Goal: Use online tool/utility: Utilize a website feature to perform a specific function

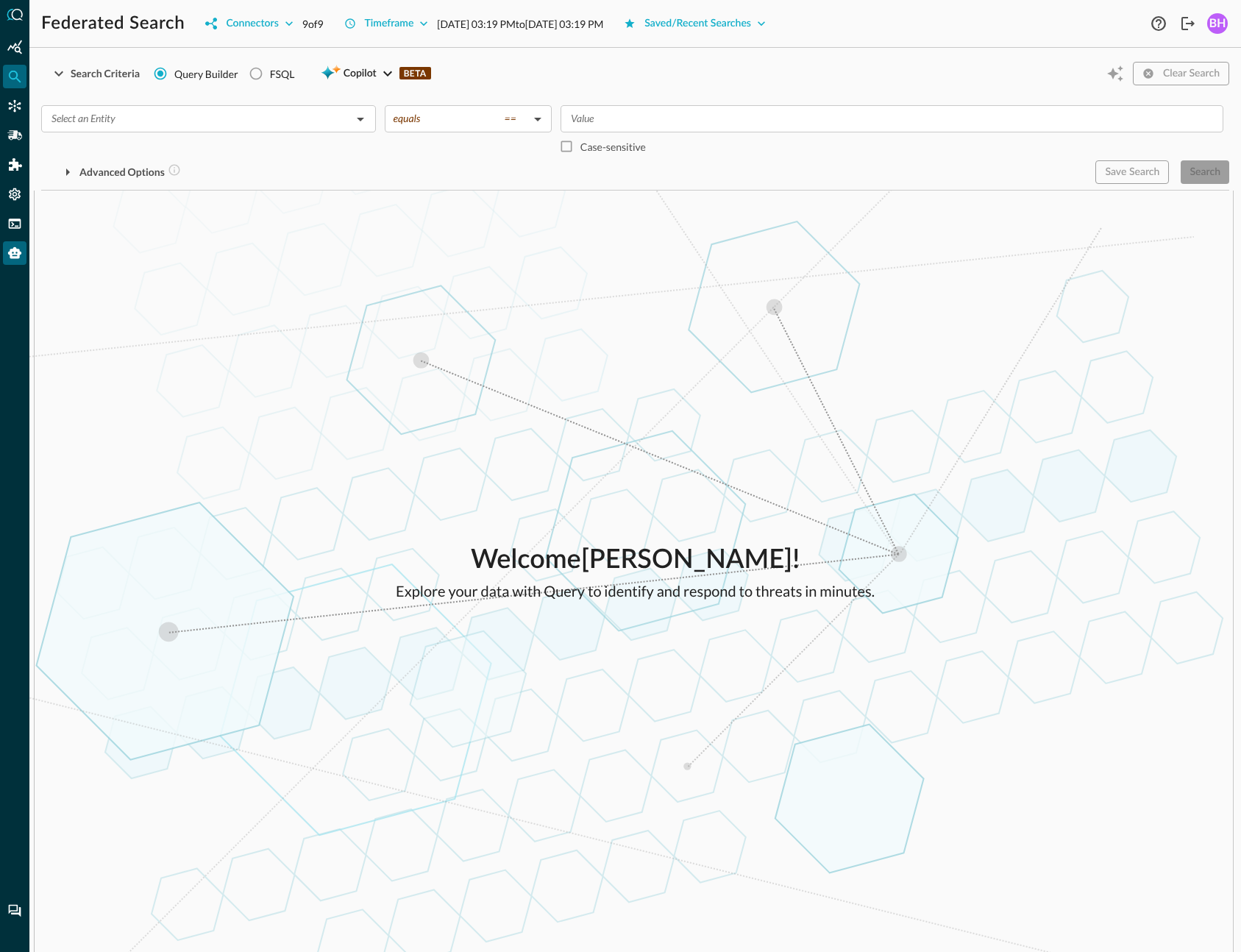
click at [13, 254] on icon "Query Agent" at bounding box center [14, 253] width 13 height 12
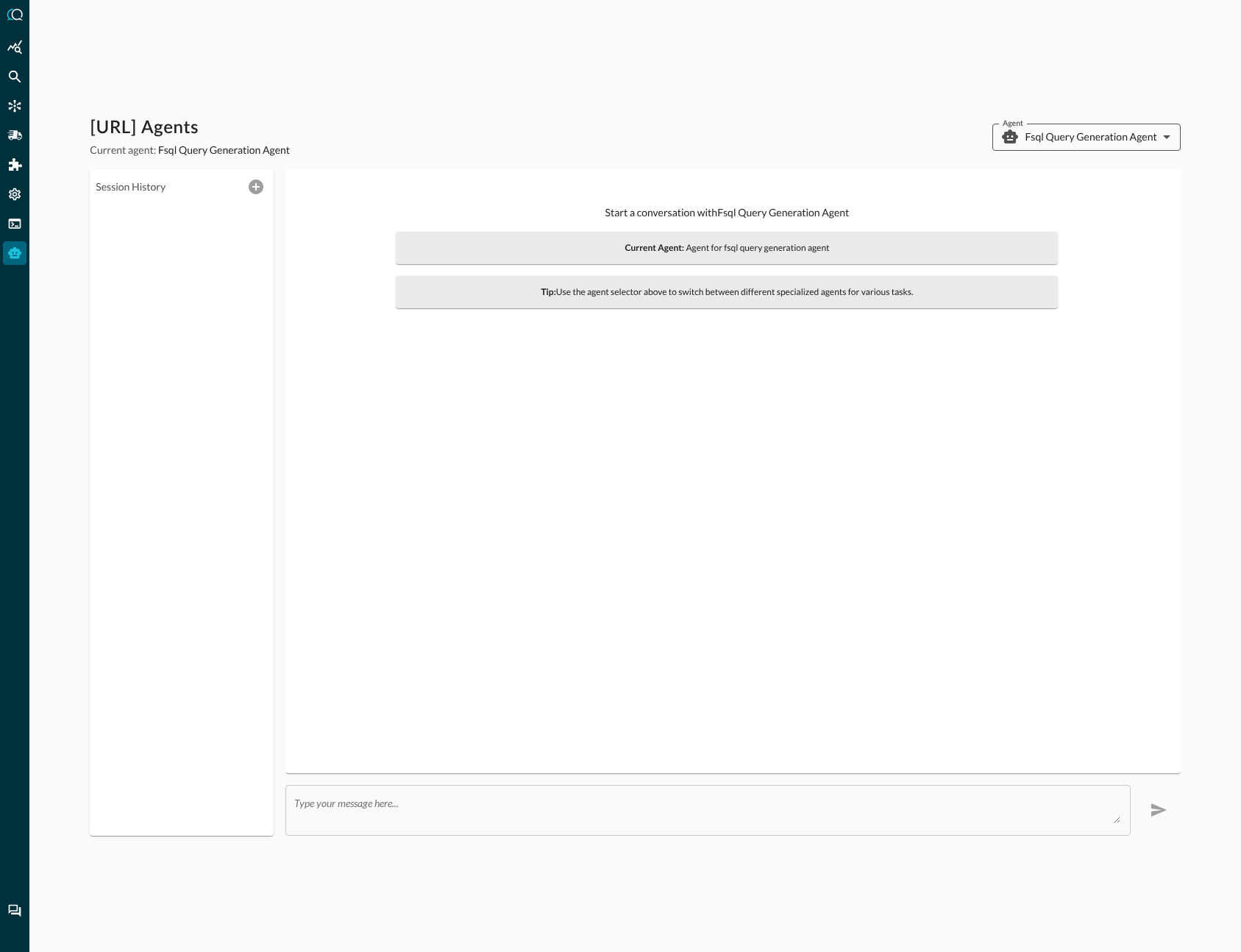
click at [1077, 149] on body "Query.AI Agents Current agent: Fsql Query Generation Agent Agent Fsql Query Gen…" at bounding box center [620, 476] width 1241 height 952
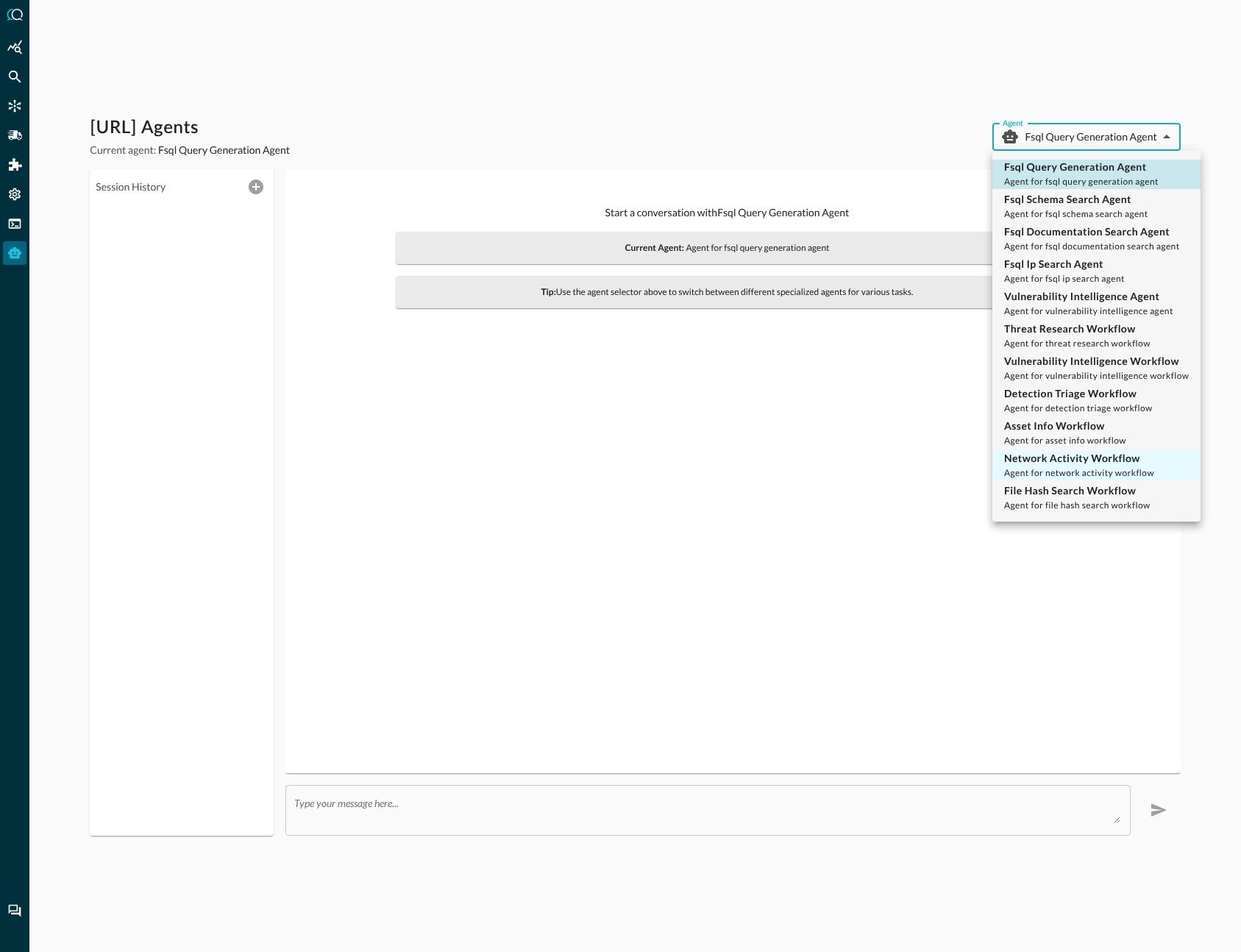
click at [1050, 468] on span "Agent for network activity workflow" at bounding box center [1079, 472] width 150 height 11
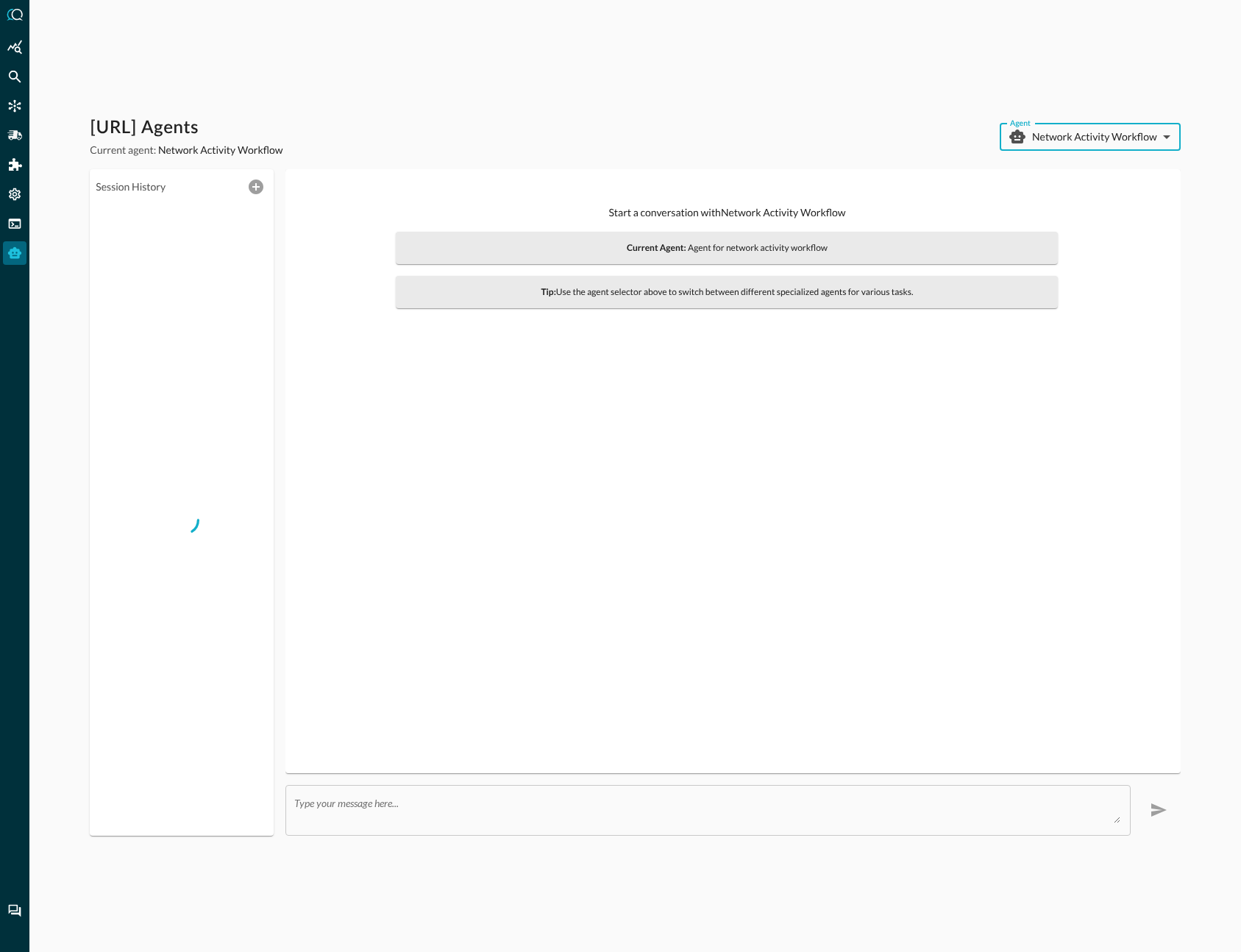
type input "network_activity_workflow"
click at [491, 808] on textarea at bounding box center [706, 810] width 826 height 27
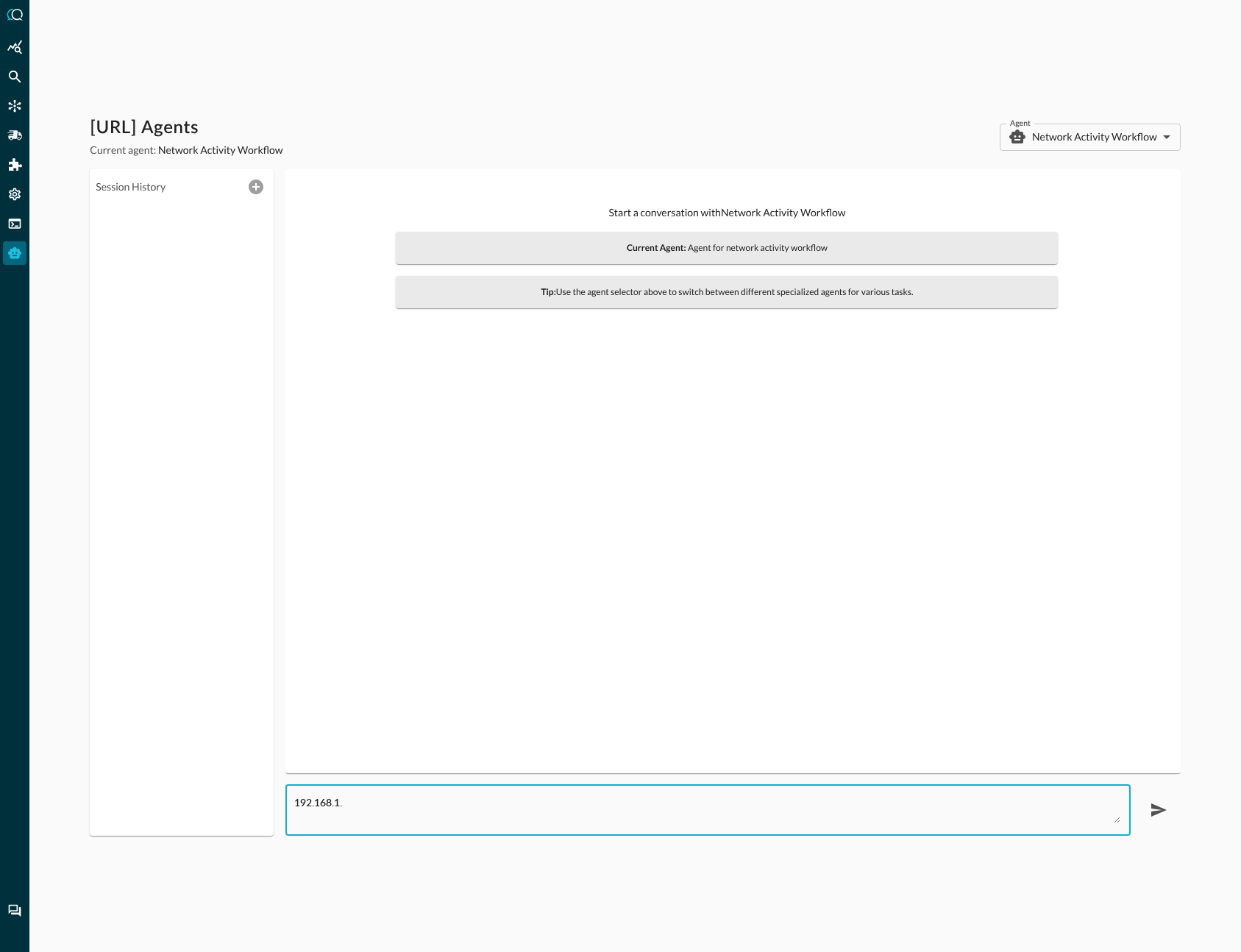
type textarea "192.168.1.1"
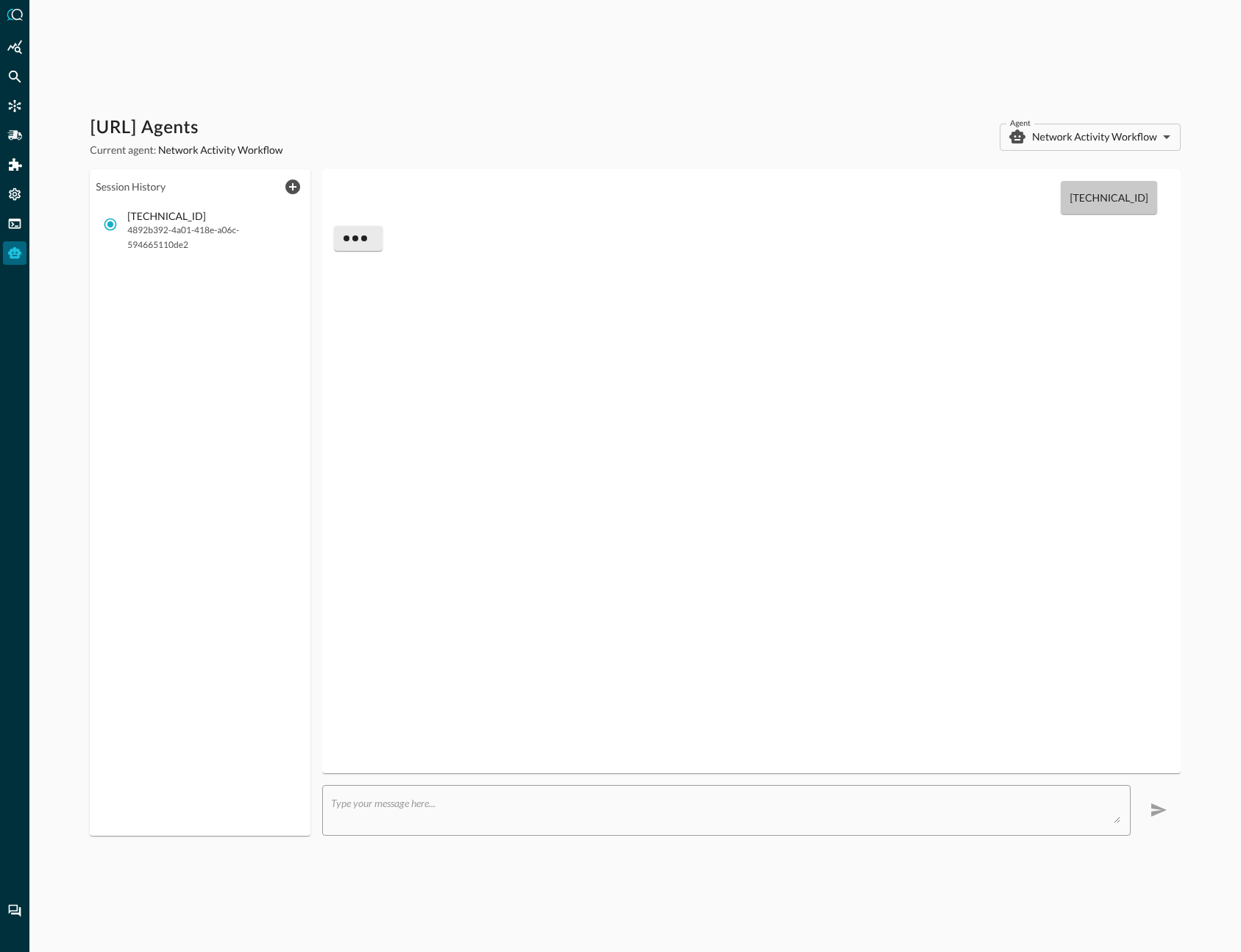
click at [721, 151] on div "Query.AI Agents Current agent: Network Activity Workflow Agent Network Activity…" at bounding box center [634, 136] width 1090 height 41
click at [651, 130] on div "Query.AI Agents Current agent: Network Activity Workflow Agent Network Activity…" at bounding box center [634, 136] width 1090 height 41
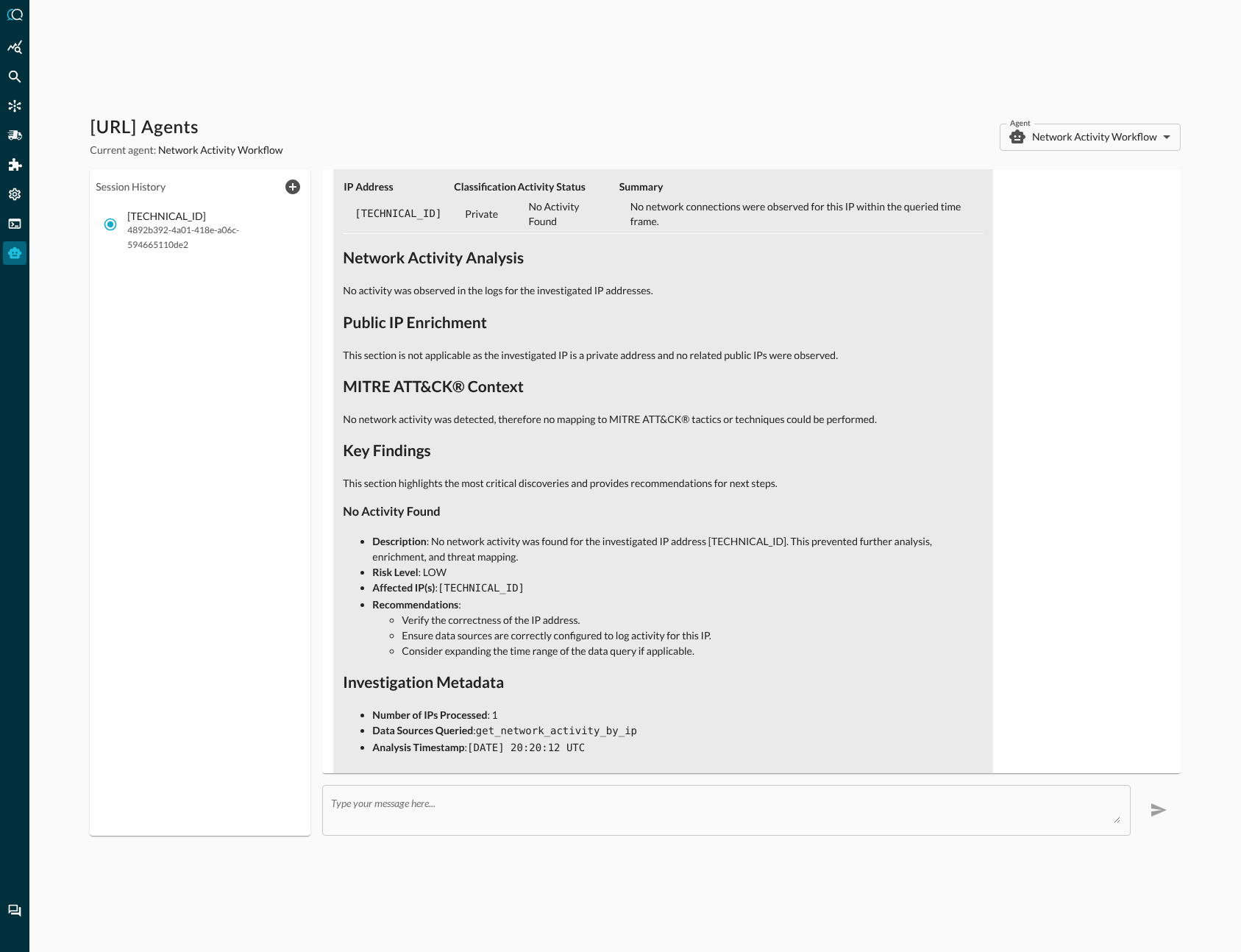
scroll to position [651, 0]
